Goal: Information Seeking & Learning: Learn about a topic

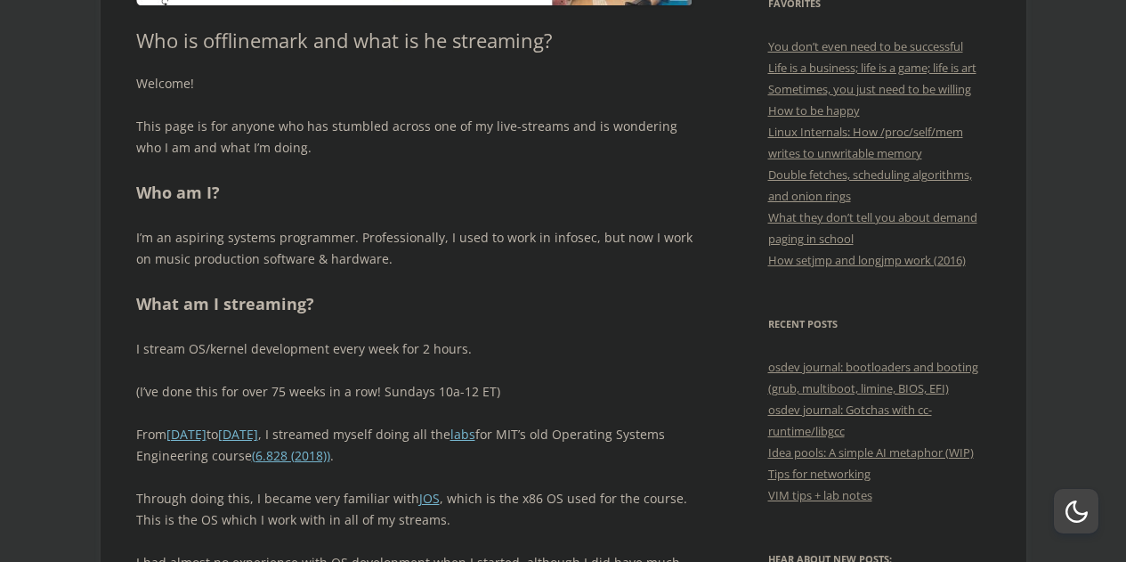
scroll to position [743, 0]
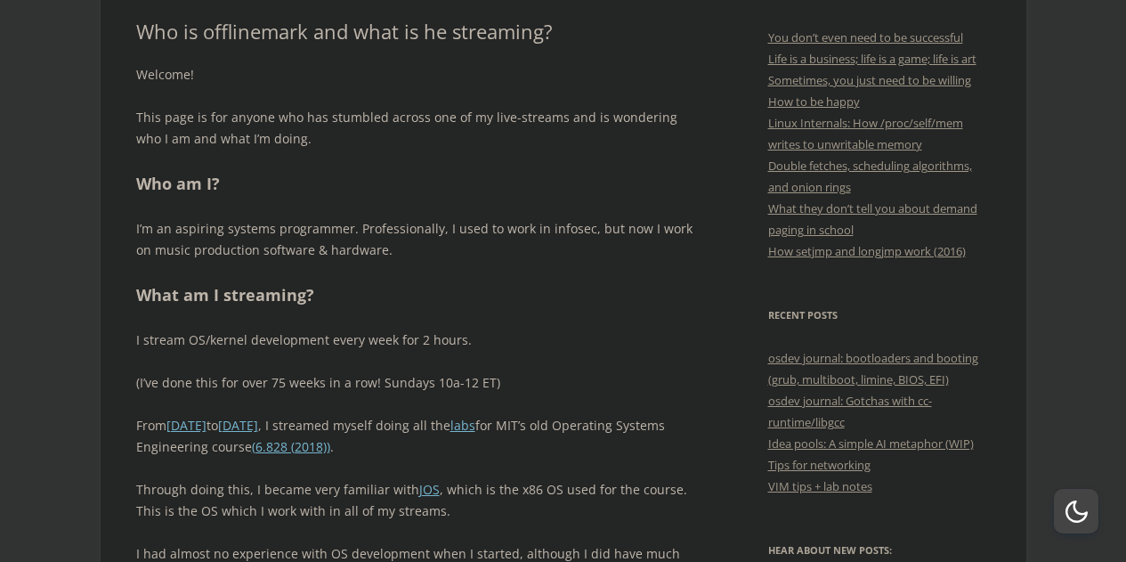
click at [297, 378] on p "(I’ve done this for over 75 weeks in a row! Sundays 10a-12 ET)" at bounding box center [414, 382] width 557 height 21
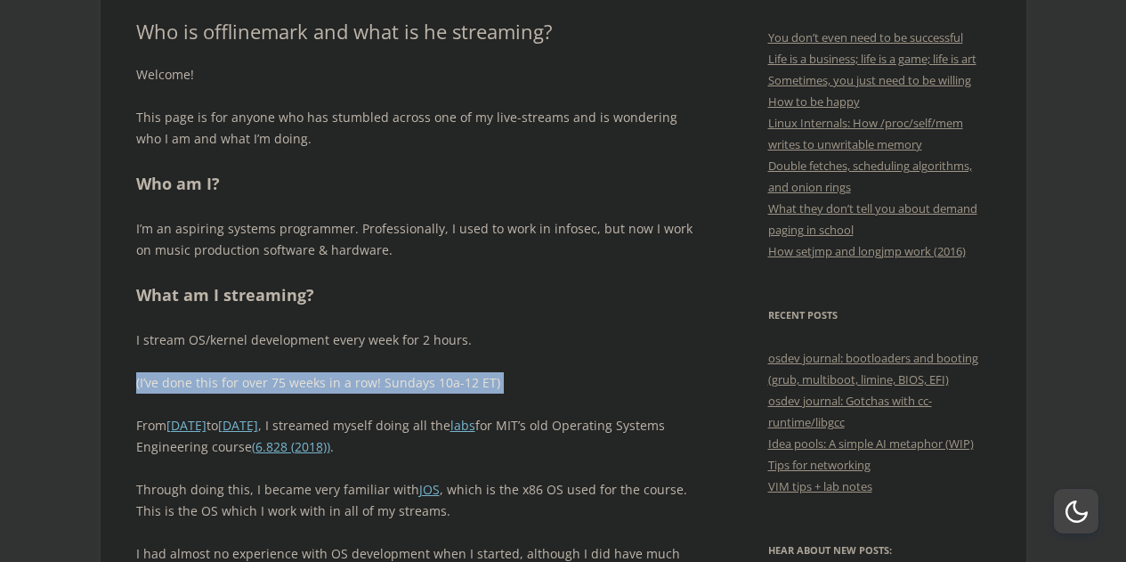
click at [297, 378] on p "(I’ve done this for over 75 weeks in a row! Sundays 10a-12 ET)" at bounding box center [414, 382] width 557 height 21
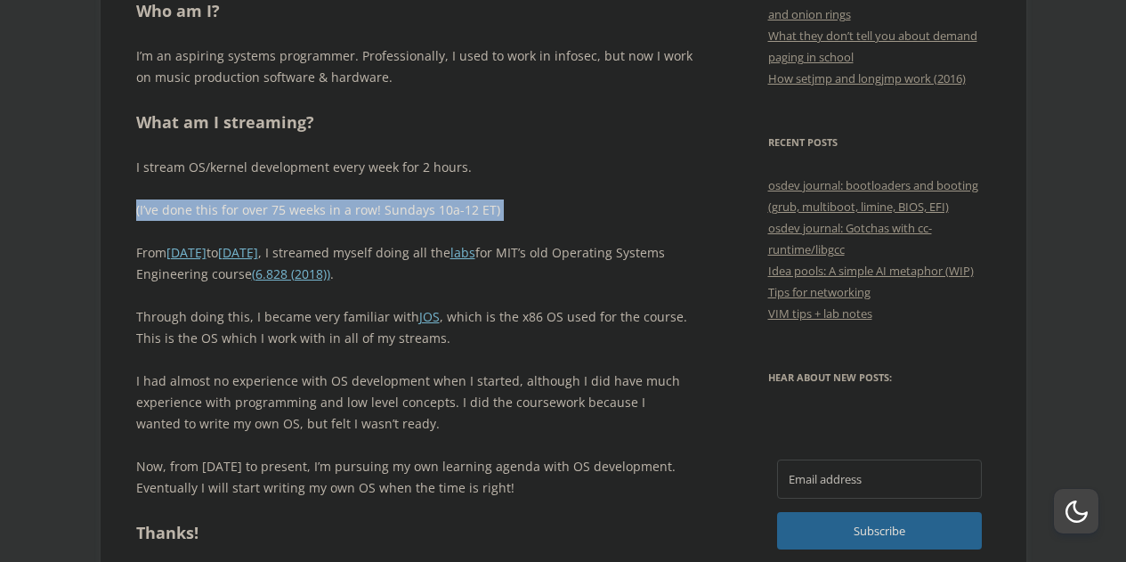
scroll to position [916, 0]
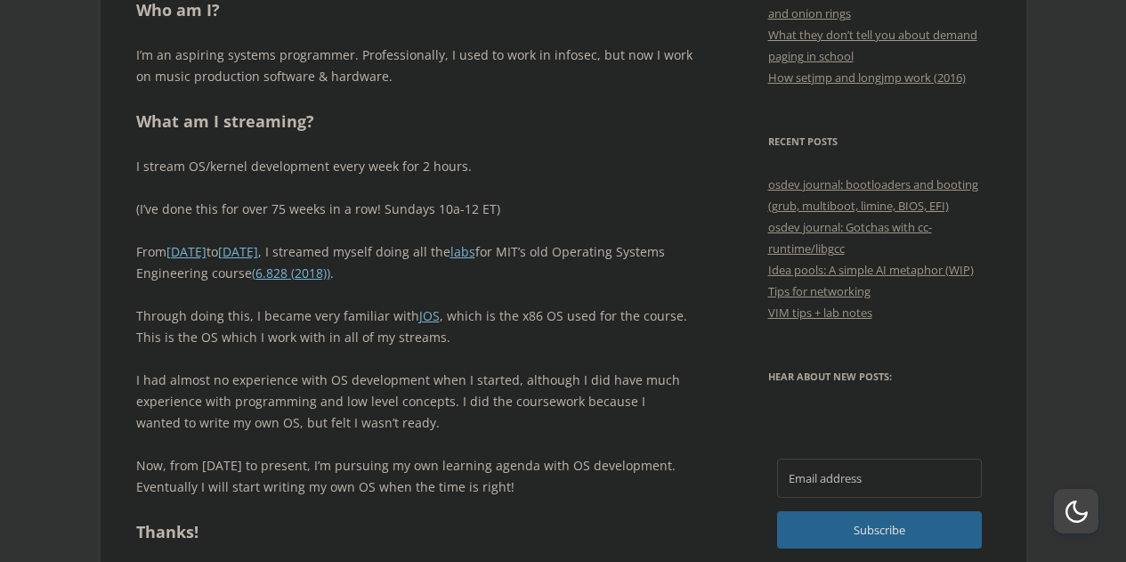
click at [297, 378] on p "I had almost no experience with OS development when I started, although I did h…" at bounding box center [414, 402] width 557 height 64
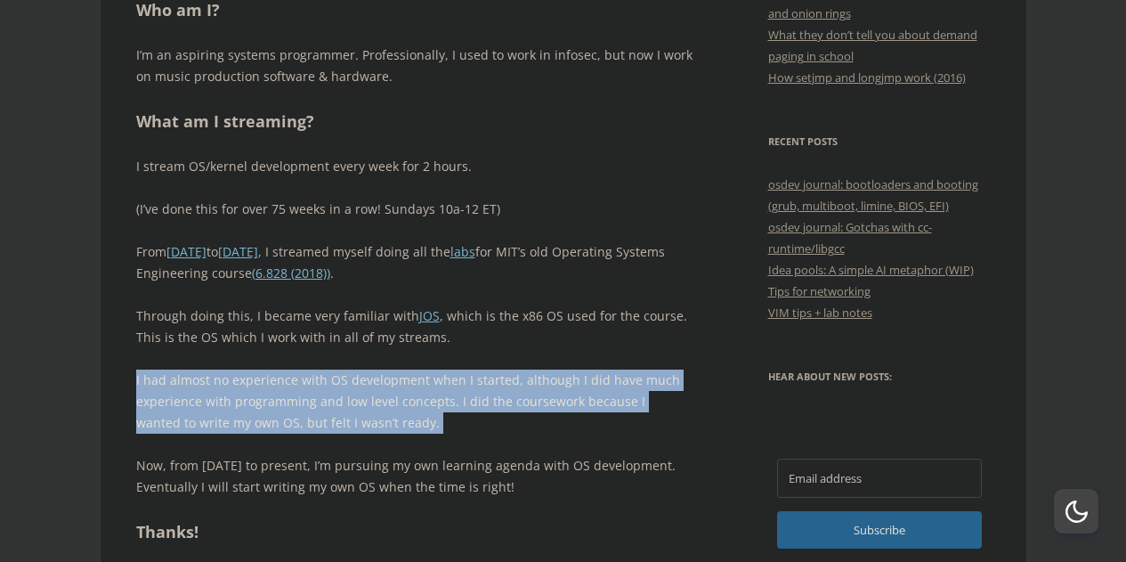
click at [297, 378] on p "I had almost no experience with OS development when I started, although I did h…" at bounding box center [414, 402] width 557 height 64
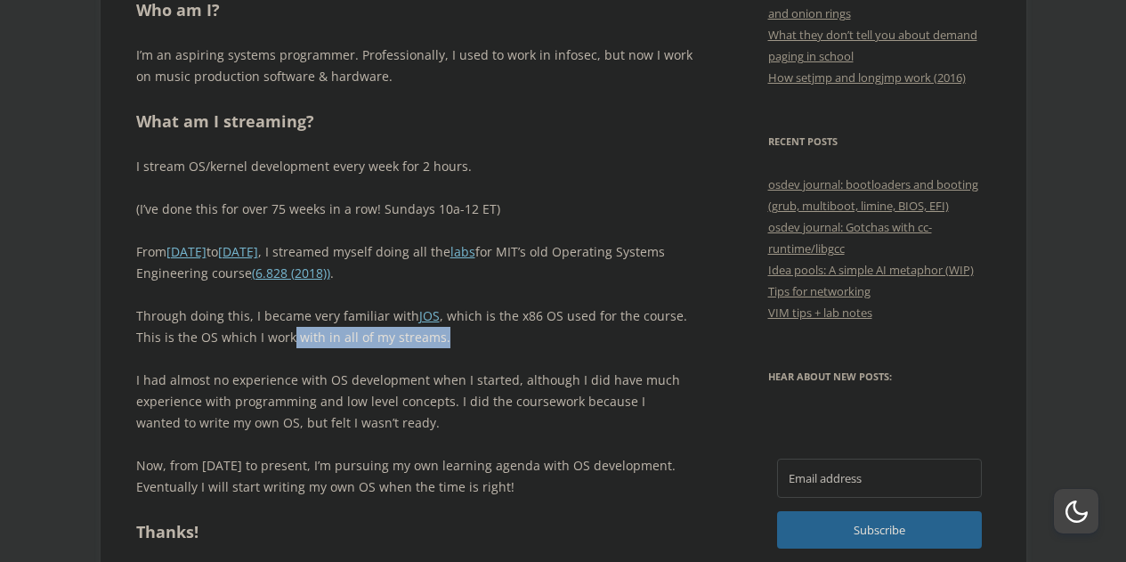
drag, startPoint x: 287, startPoint y: 337, endPoint x: 446, endPoint y: 345, distance: 159.6
click at [446, 345] on p "Through doing this, I became very familiar with JOS , which is the x86 OS used …" at bounding box center [414, 326] width 557 height 43
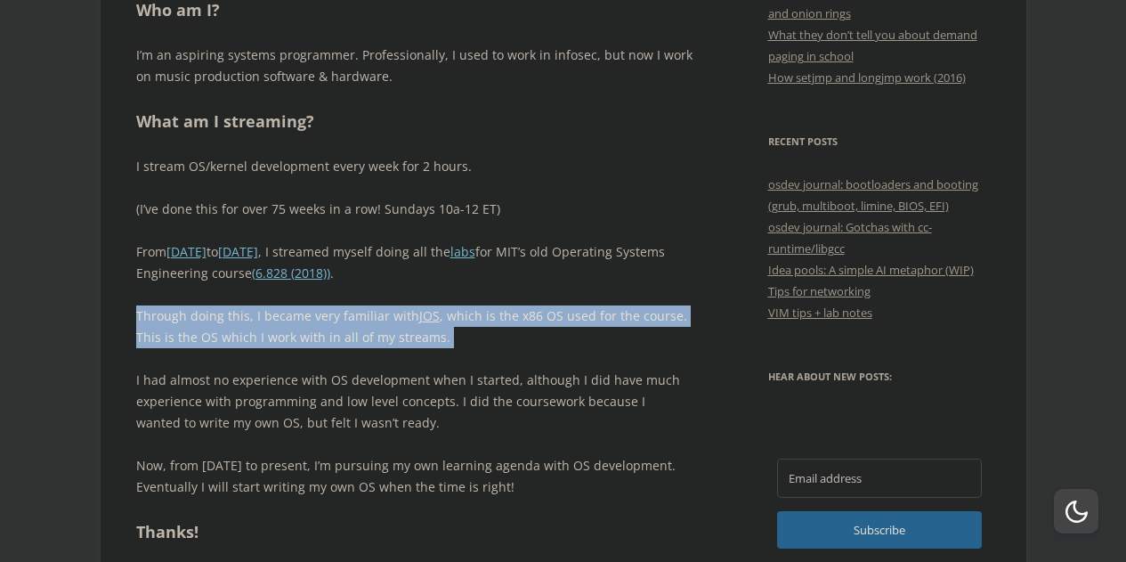
click at [446, 345] on p "Through doing this, I became very familiar with JOS , which is the x86 OS used …" at bounding box center [414, 326] width 557 height 43
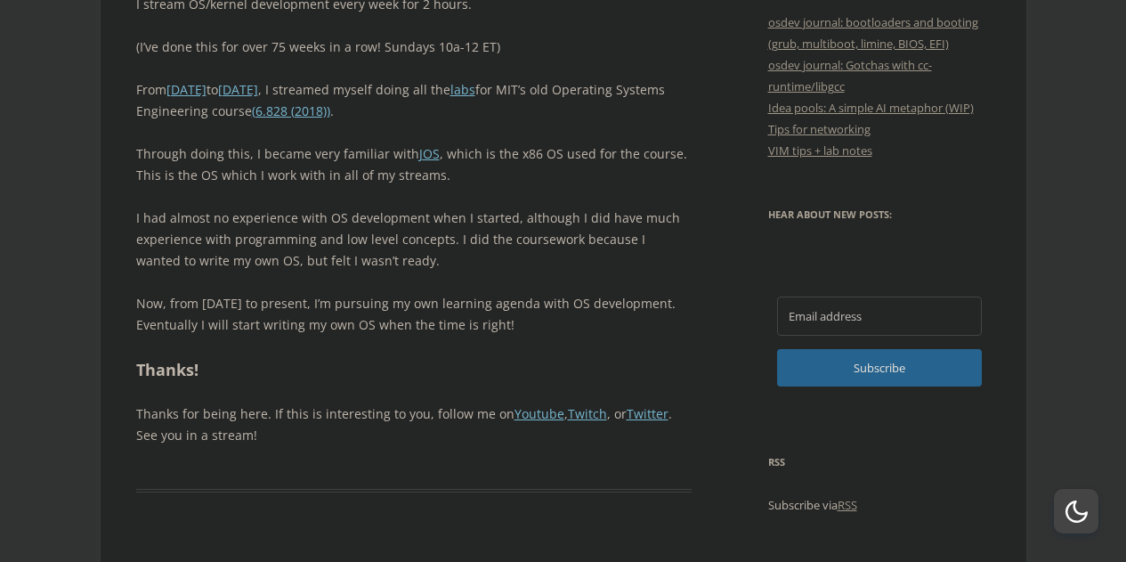
scroll to position [1079, 0]
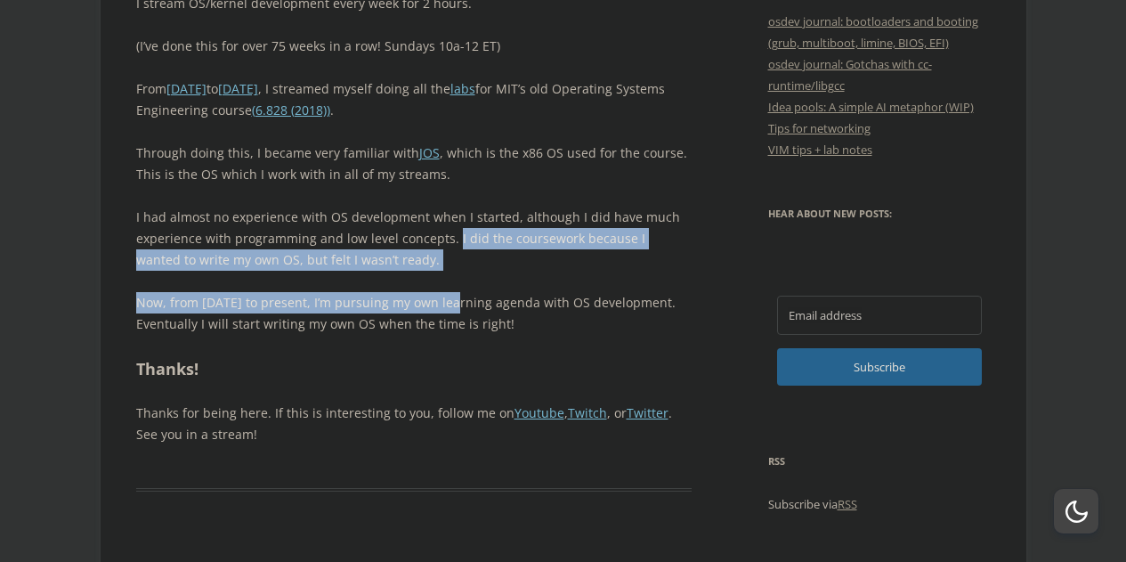
drag, startPoint x: 451, startPoint y: 240, endPoint x: 456, endPoint y: 289, distance: 48.3
click at [456, 289] on div "Welcome! This page is for anyone who has stumbled across one of my live-streams…" at bounding box center [414, 87] width 557 height 718
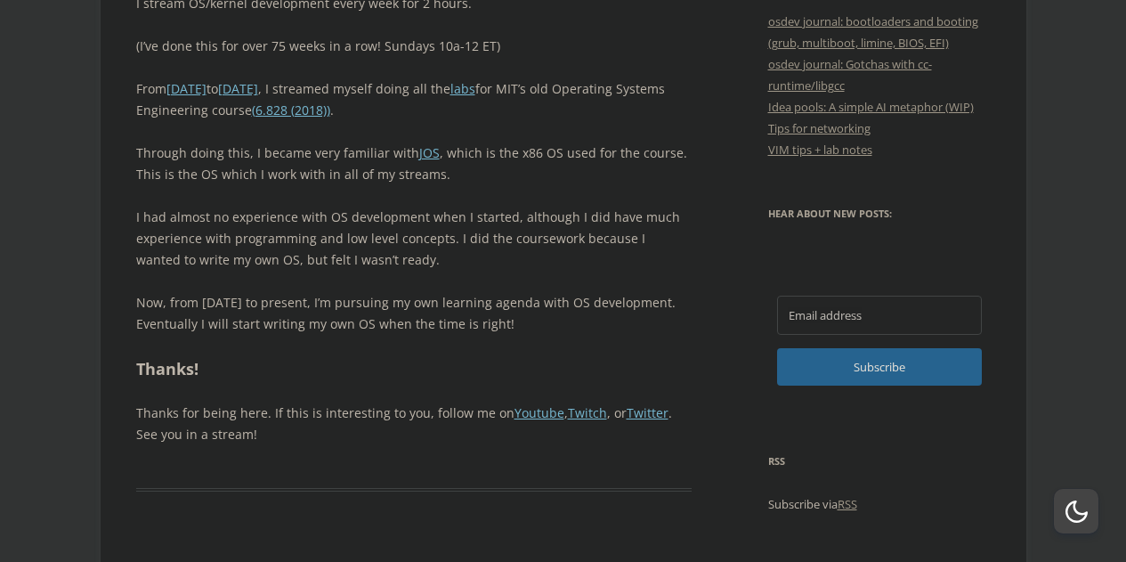
click at [456, 289] on div "Welcome! This page is for anyone who has stumbled across one of my live-streams…" at bounding box center [414, 87] width 557 height 718
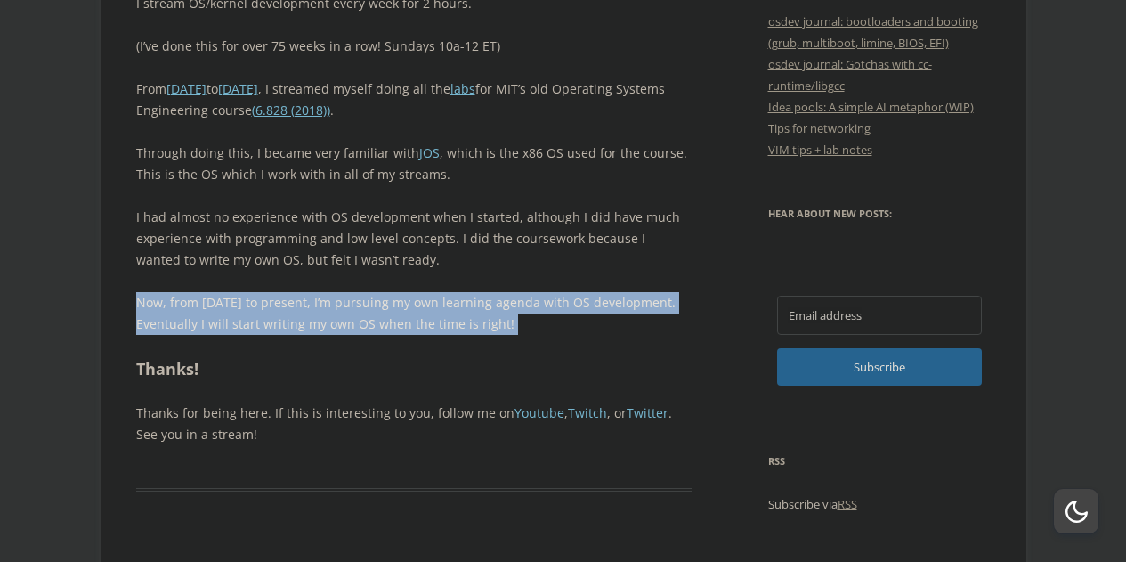
click at [456, 289] on div "Welcome! This page is for anyone who has stumbled across one of my live-streams…" at bounding box center [414, 87] width 557 height 718
click at [451, 324] on p "Now, from May 2025 to present, I’m pursuing my own learning agenda with OS deve…" at bounding box center [414, 313] width 557 height 43
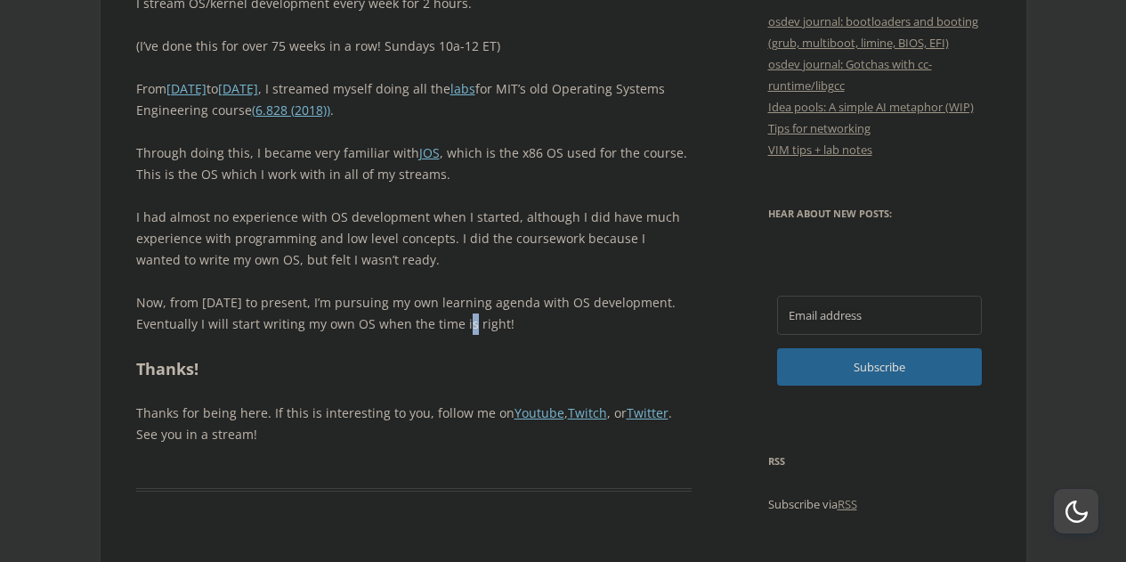
click at [451, 324] on p "Now, from May 2025 to present, I’m pursuing my own learning agenda with OS deve…" at bounding box center [414, 313] width 557 height 43
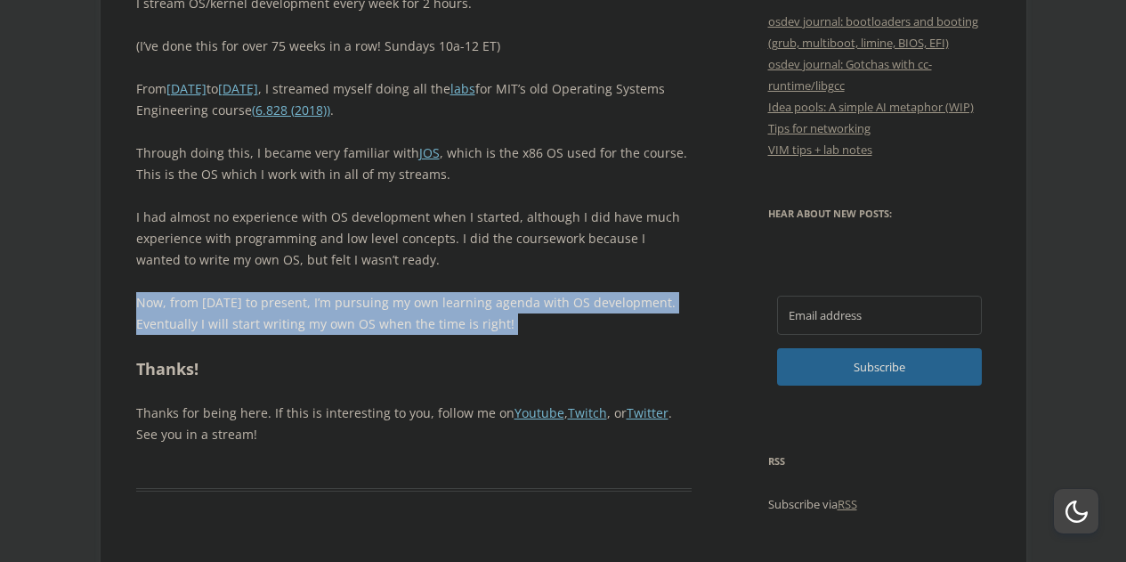
click at [451, 324] on p "Now, from May 2025 to present, I’m pursuing my own learning agenda with OS deve…" at bounding box center [414, 313] width 557 height 43
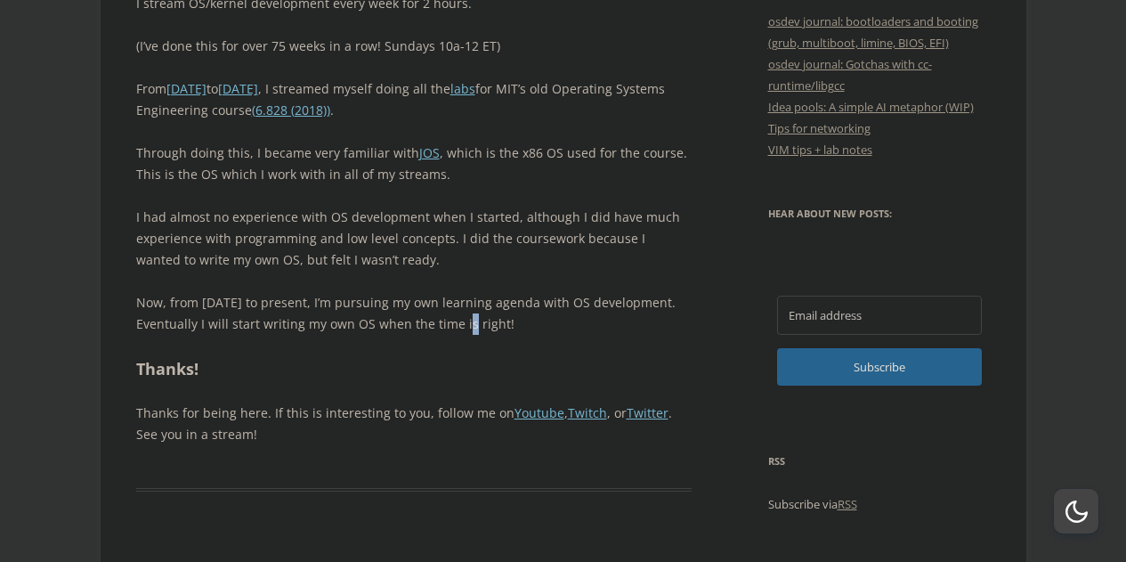
click at [451, 324] on p "Now, from May 2025 to present, I’m pursuing my own learning agenda with OS deve…" at bounding box center [414, 313] width 557 height 43
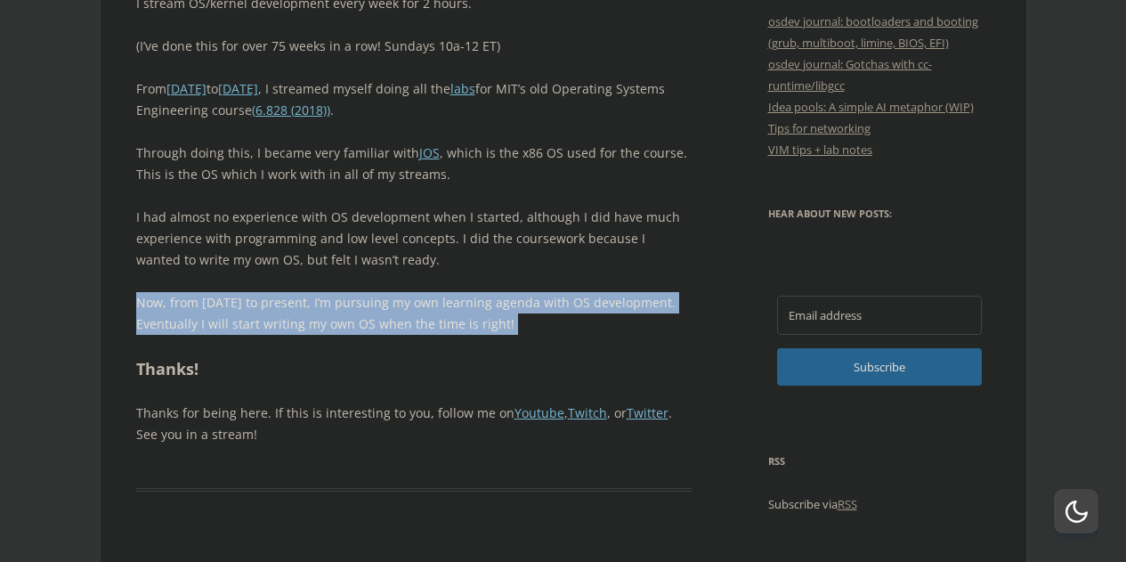
click at [451, 324] on p "Now, from May 2025 to present, I’m pursuing my own learning agenda with OS deve…" at bounding box center [414, 313] width 557 height 43
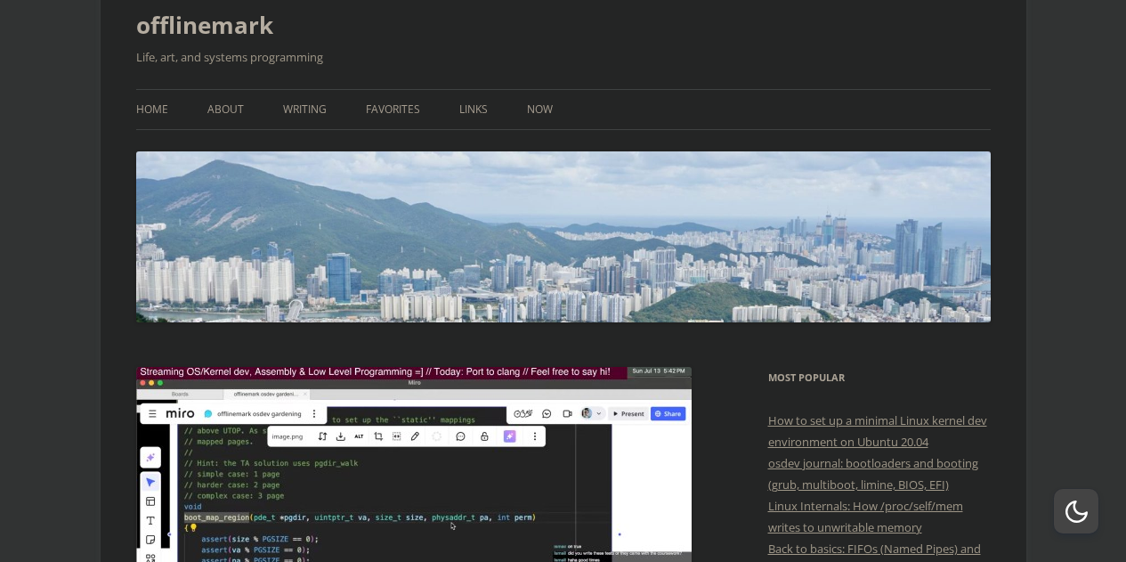
scroll to position [0, 0]
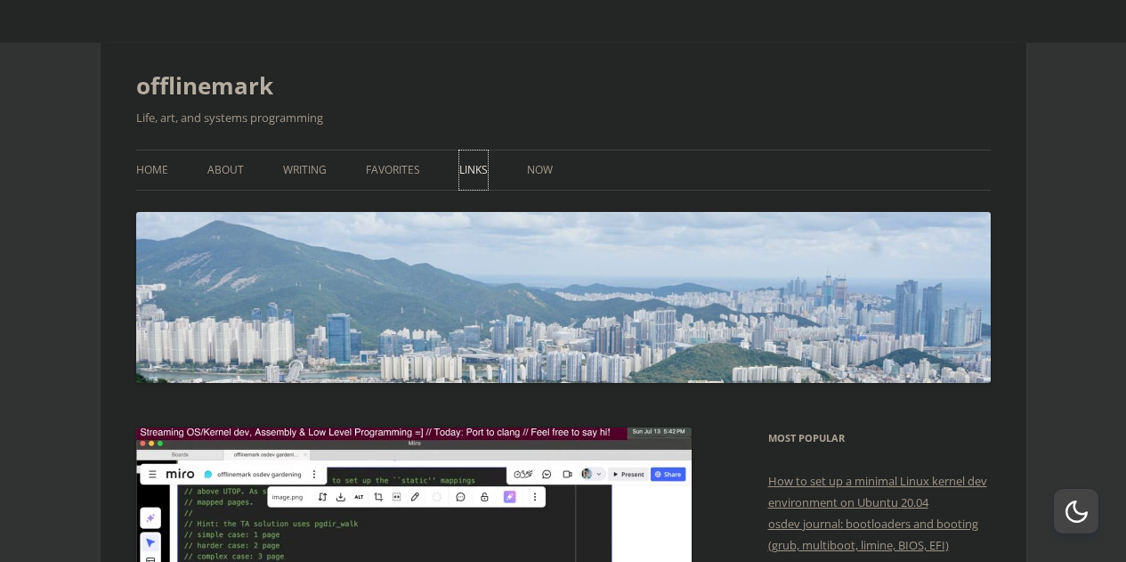
click at [472, 169] on link "Links" at bounding box center [473, 169] width 28 height 39
